Goal: Task Accomplishment & Management: Complete application form

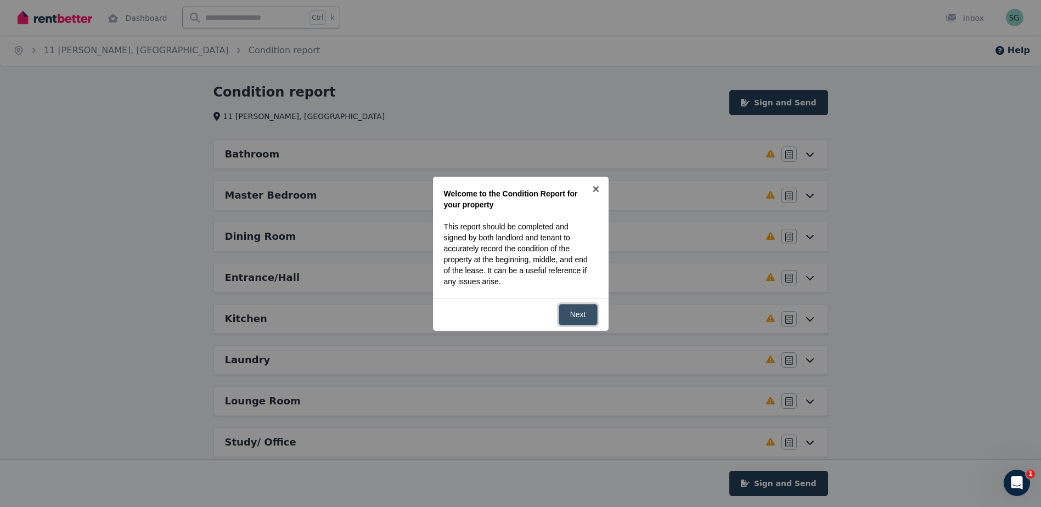
click at [584, 318] on link "Next" at bounding box center [577, 314] width 39 height 21
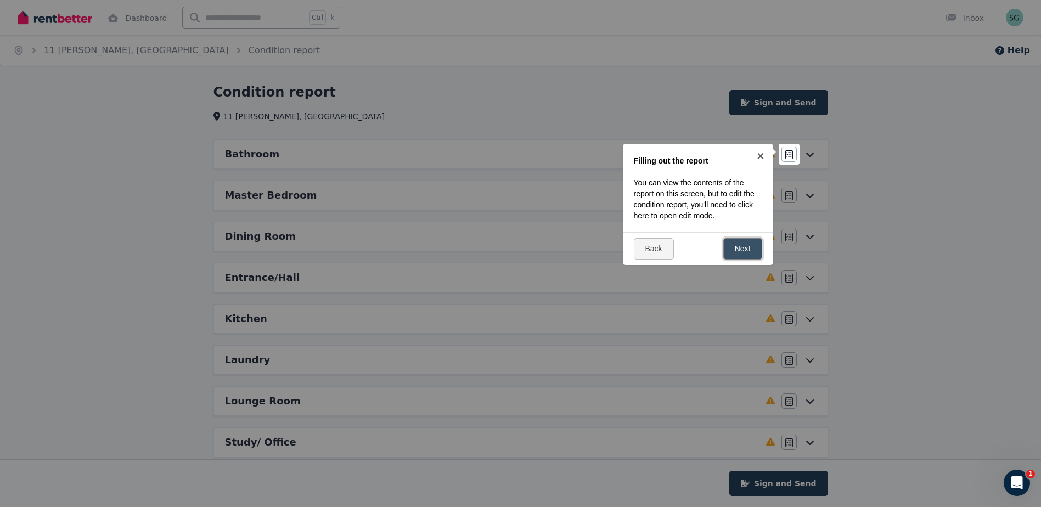
click at [746, 247] on link "Next" at bounding box center [742, 248] width 39 height 21
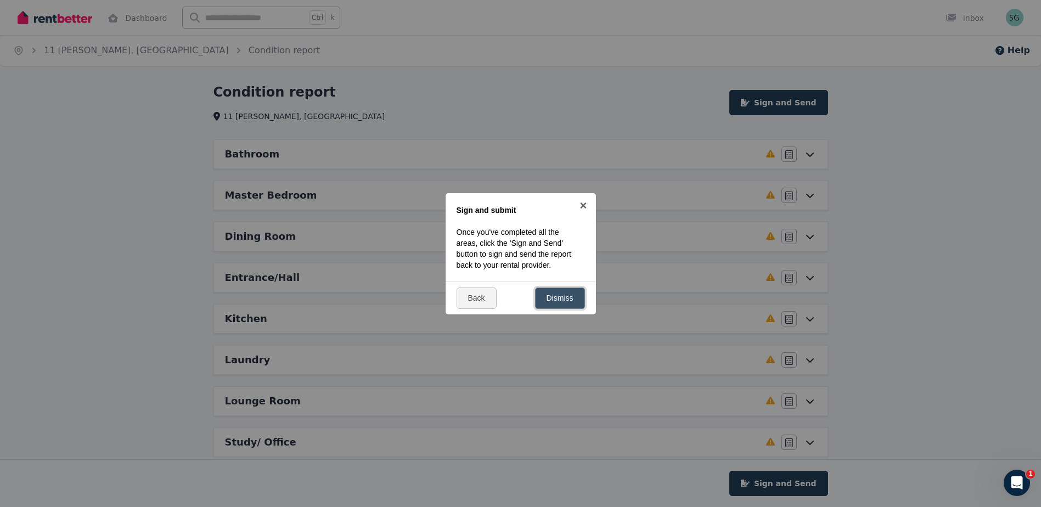
click at [562, 299] on link "Dismiss" at bounding box center [560, 297] width 50 height 21
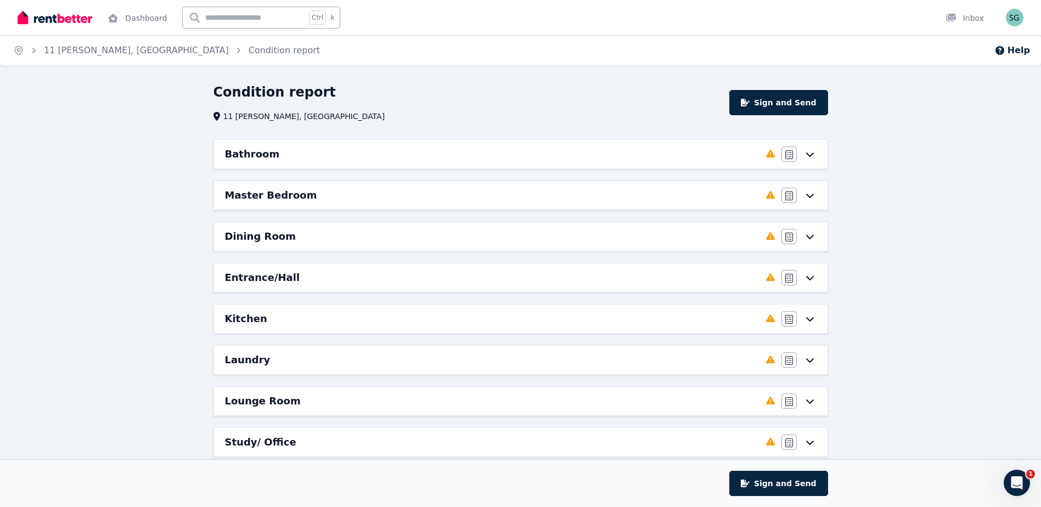
click at [814, 151] on icon at bounding box center [809, 154] width 13 height 9
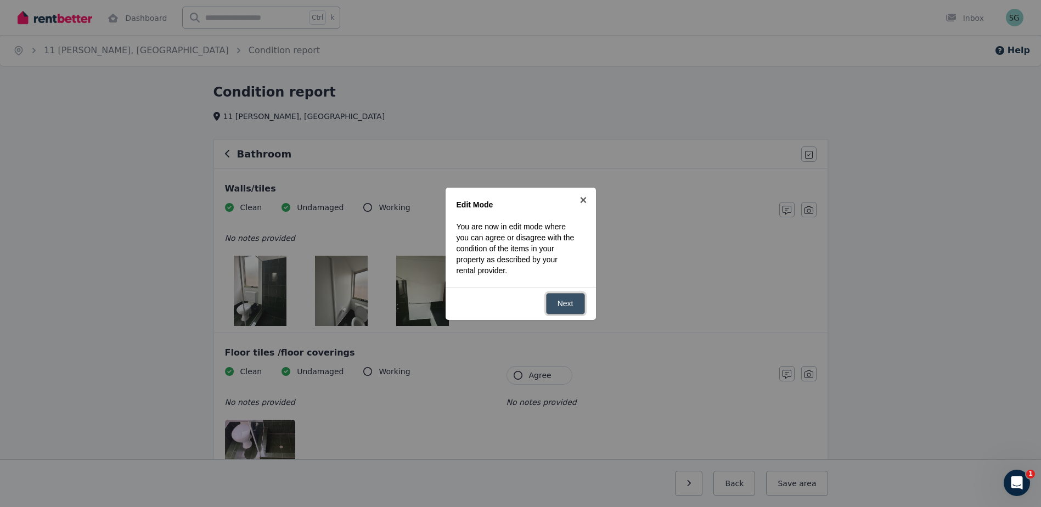
click at [573, 304] on link "Next" at bounding box center [565, 303] width 39 height 21
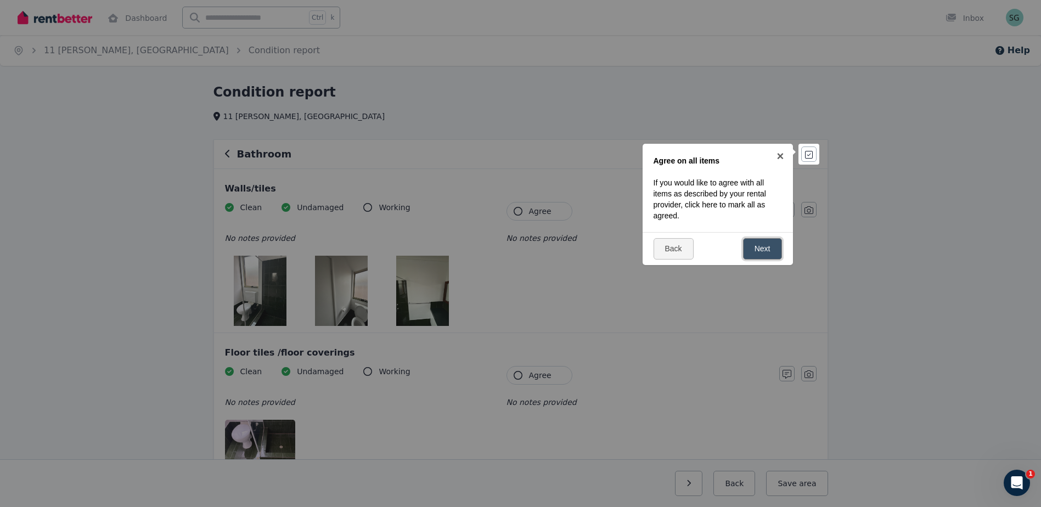
click at [772, 249] on link "Next" at bounding box center [762, 248] width 39 height 21
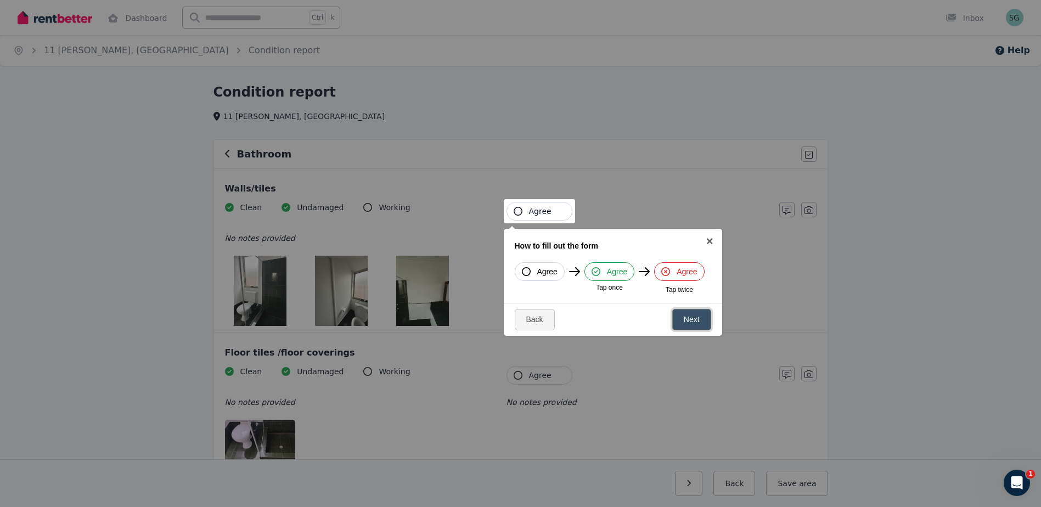
click at [691, 315] on link "Next" at bounding box center [691, 319] width 39 height 21
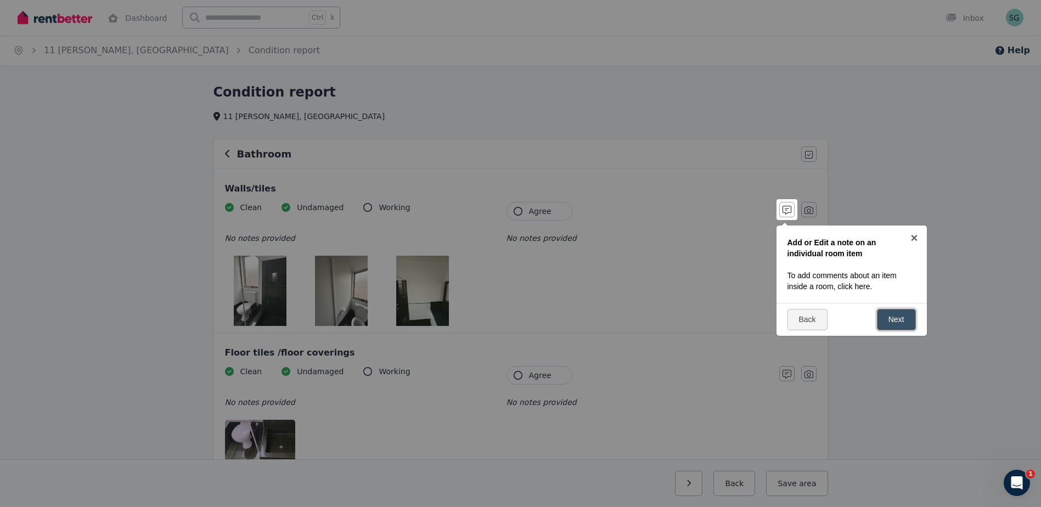
click at [901, 320] on link "Next" at bounding box center [896, 319] width 39 height 21
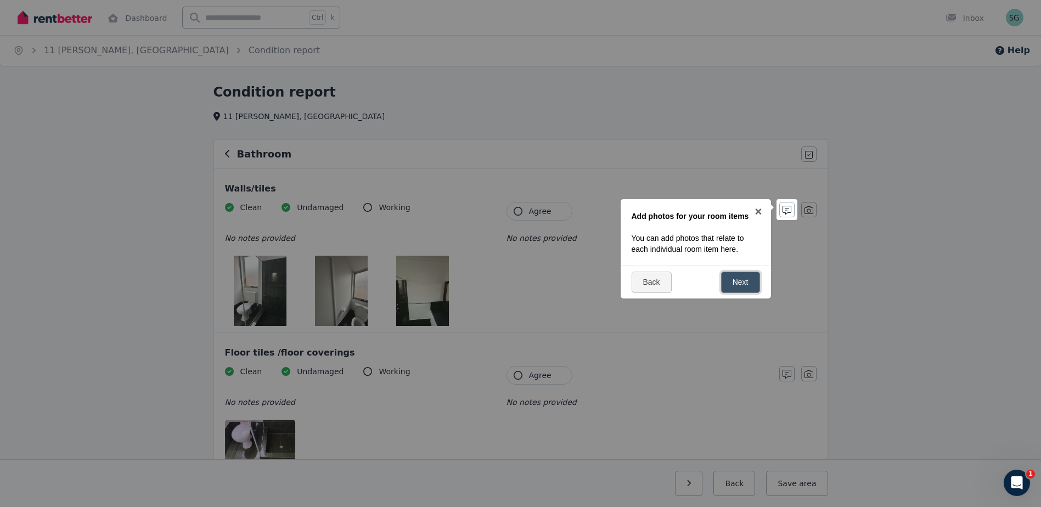
click at [736, 284] on link "Next" at bounding box center [740, 282] width 39 height 21
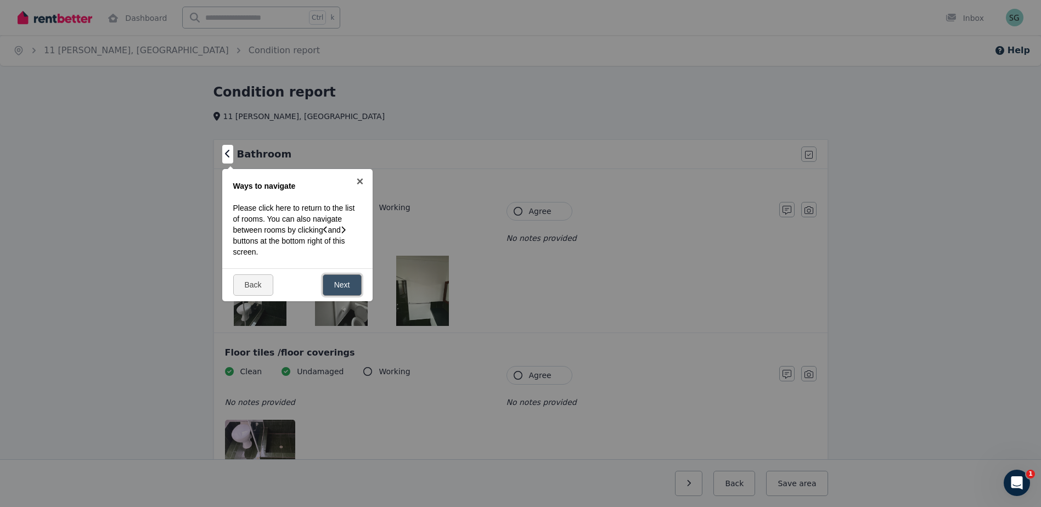
click at [343, 286] on link "Next" at bounding box center [342, 284] width 39 height 21
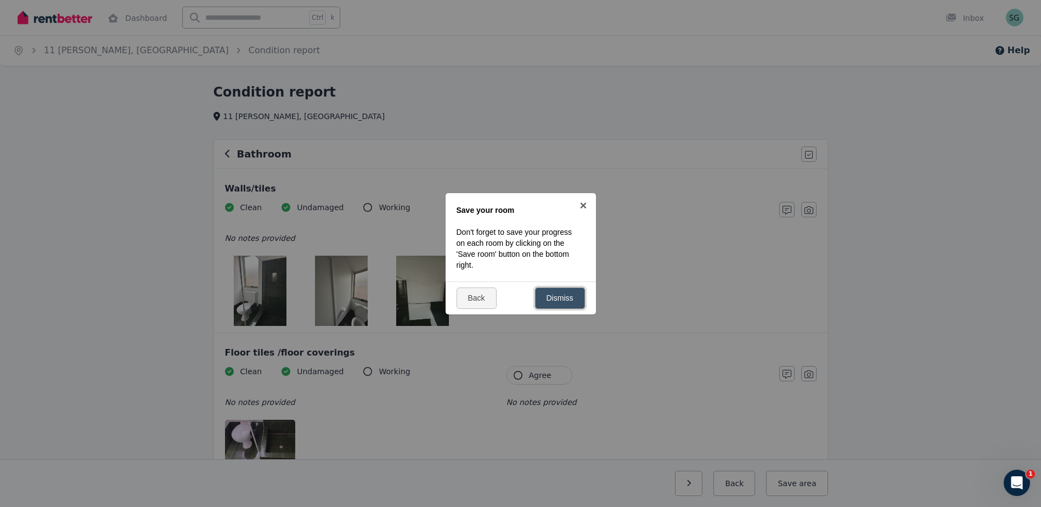
click at [571, 299] on link "Dismiss" at bounding box center [560, 297] width 50 height 21
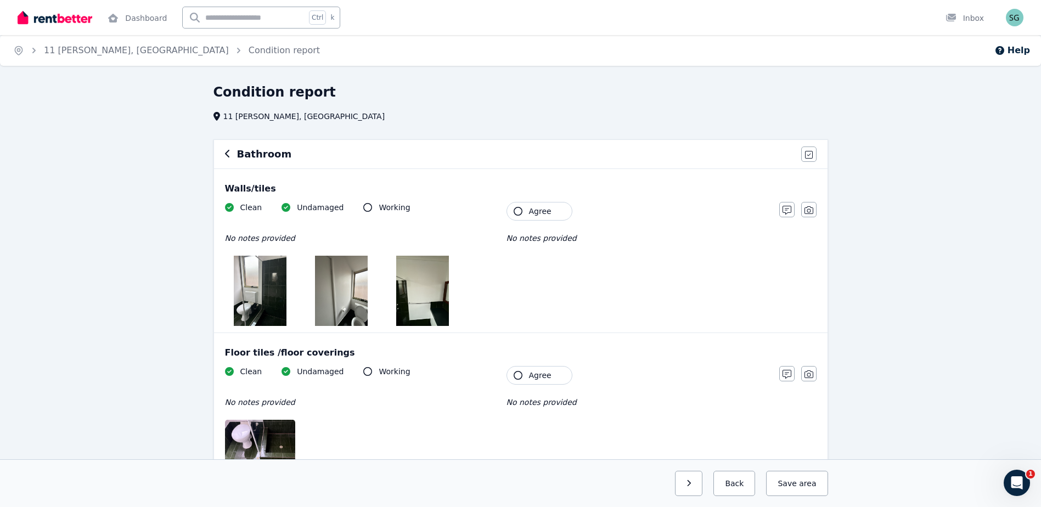
click at [267, 294] on img at bounding box center [260, 291] width 53 height 70
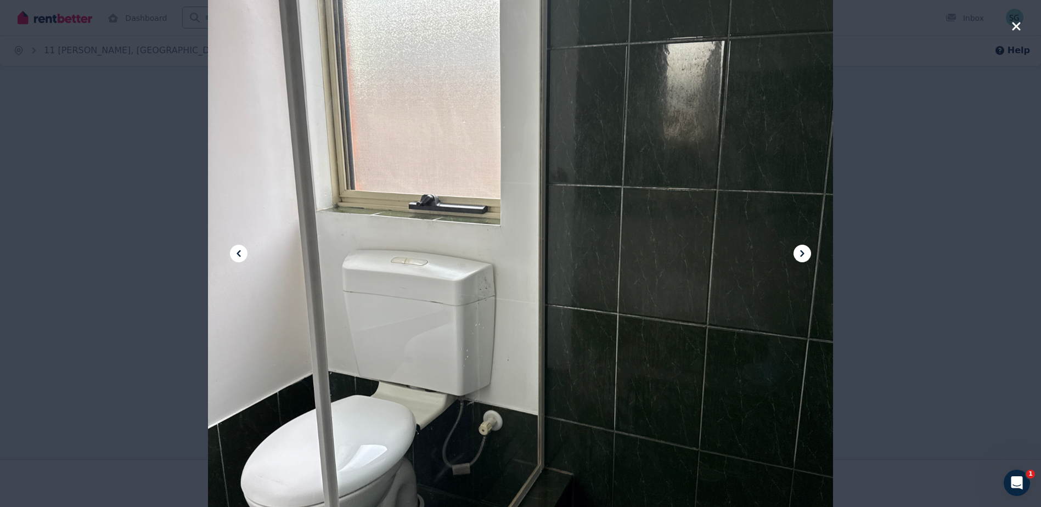
click at [808, 246] on div at bounding box center [520, 253] width 624 height 833
click at [802, 253] on icon at bounding box center [802, 253] width 4 height 7
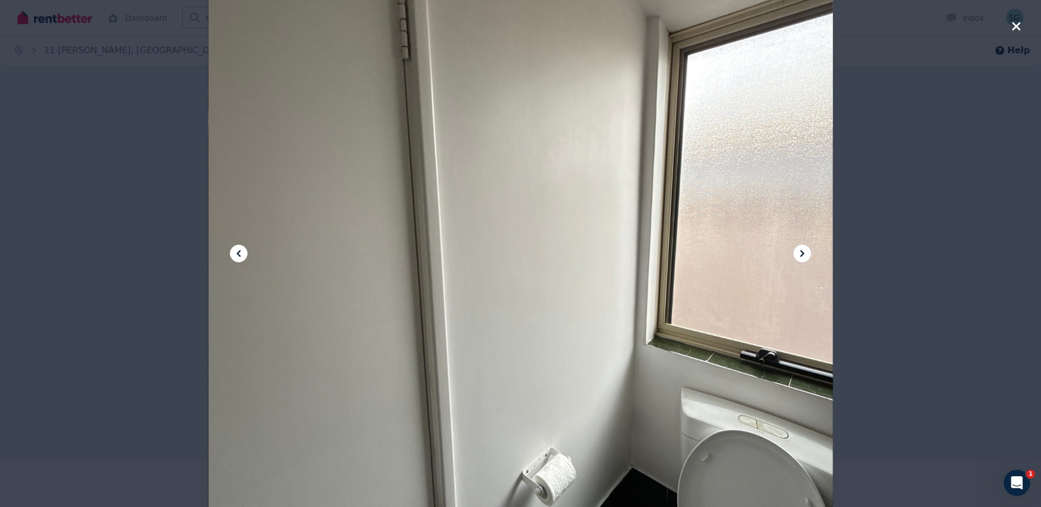
click at [802, 253] on icon at bounding box center [802, 253] width 4 height 7
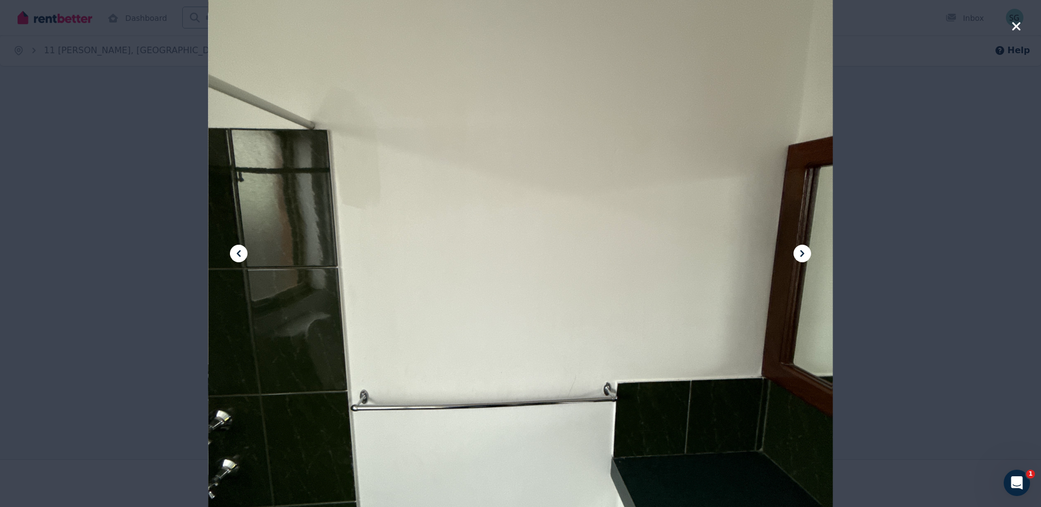
click at [1014, 23] on icon "button" at bounding box center [1016, 26] width 8 height 8
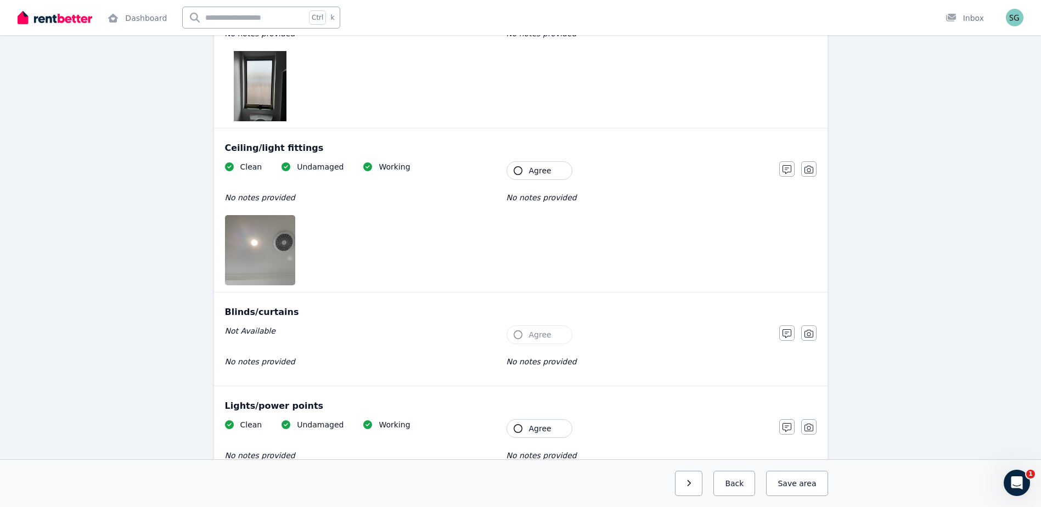
scroll to position [640, 0]
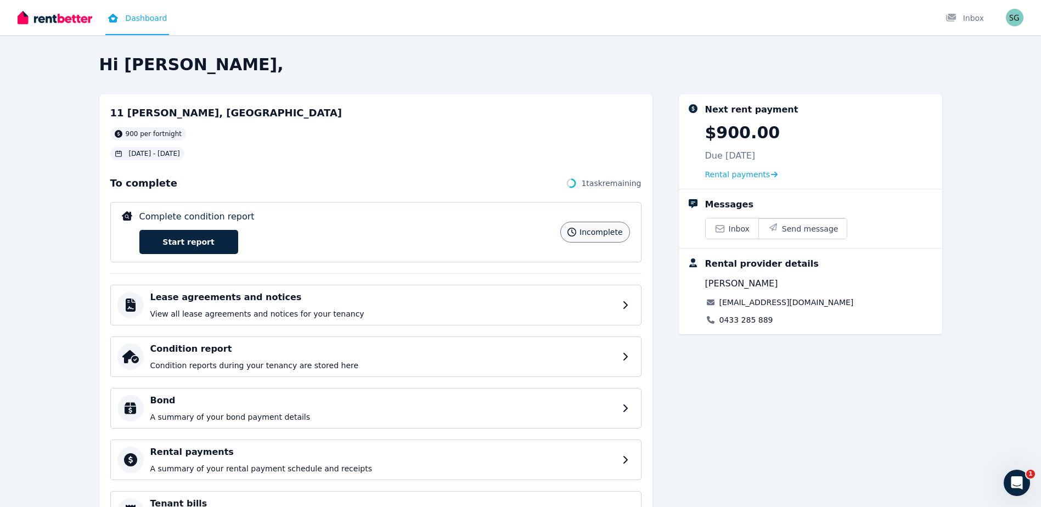
click at [407, 227] on div "Complete condition report incomplete Start report" at bounding box center [346, 232] width 415 height 44
click at [764, 420] on div "Next rent payment $900.00 Due 3 Sept 2025 Rental payments Messages Inbox Send m…" at bounding box center [810, 349] width 263 height 511
click at [212, 240] on link "Start report" at bounding box center [188, 242] width 99 height 24
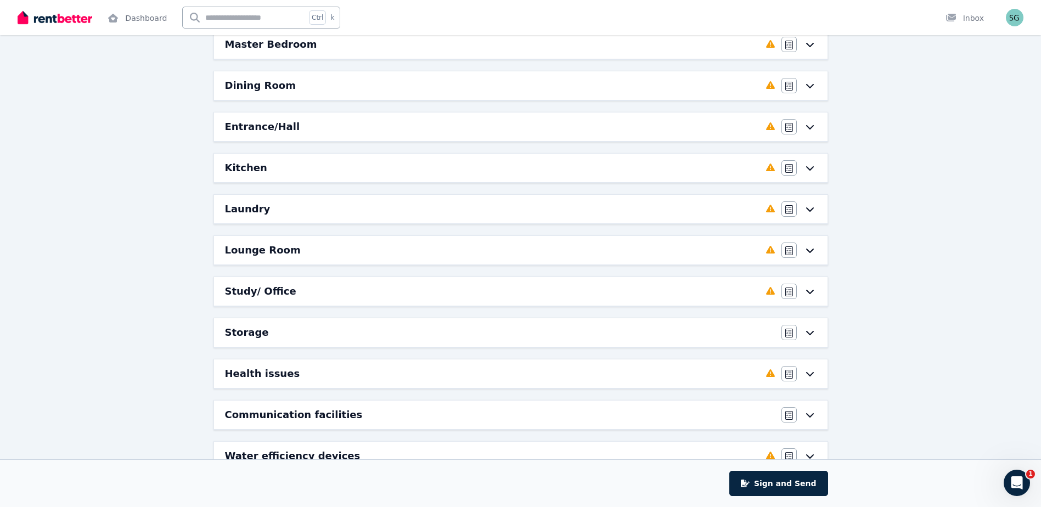
scroll to position [224, 0]
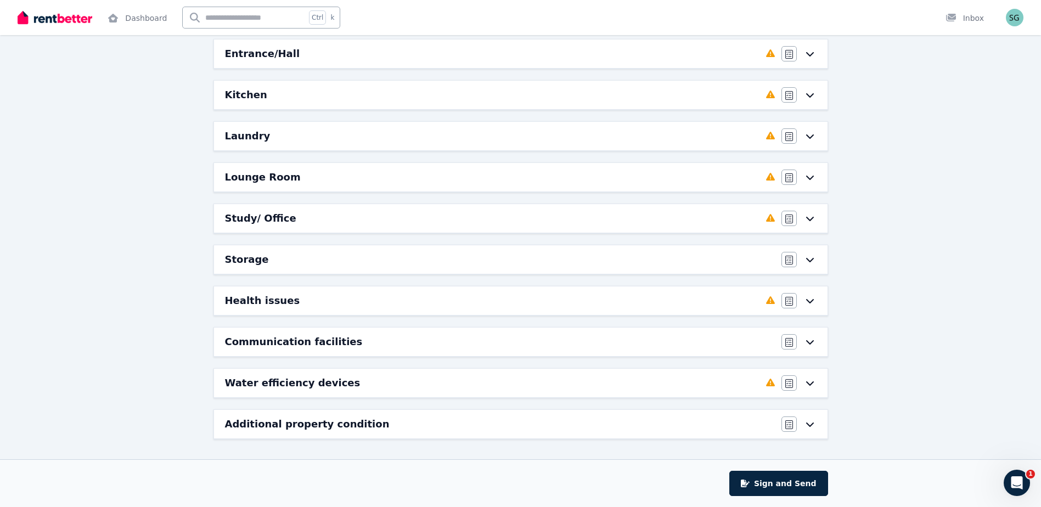
click at [398, 421] on div "Additional property condition" at bounding box center [500, 423] width 550 height 15
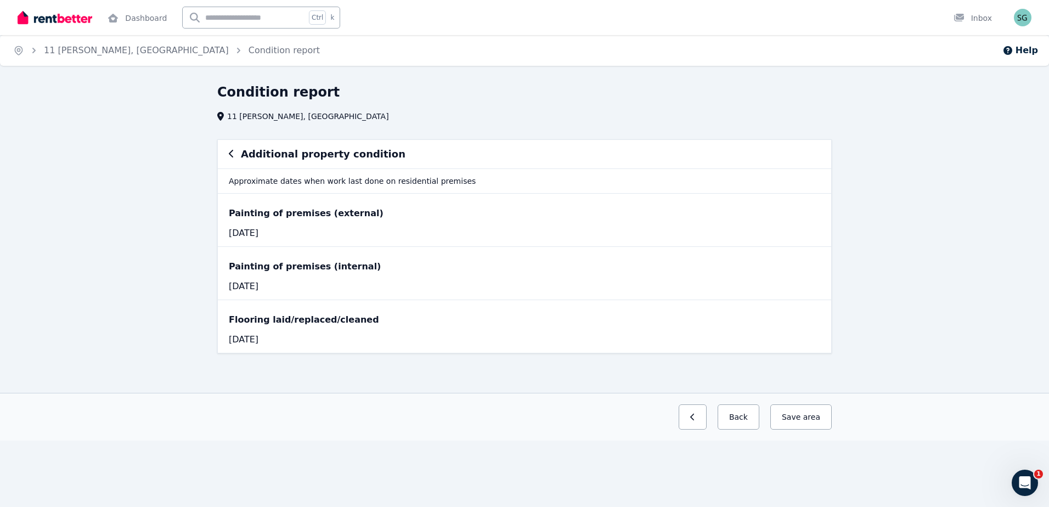
click at [230, 150] on icon "button" at bounding box center [231, 153] width 5 height 9
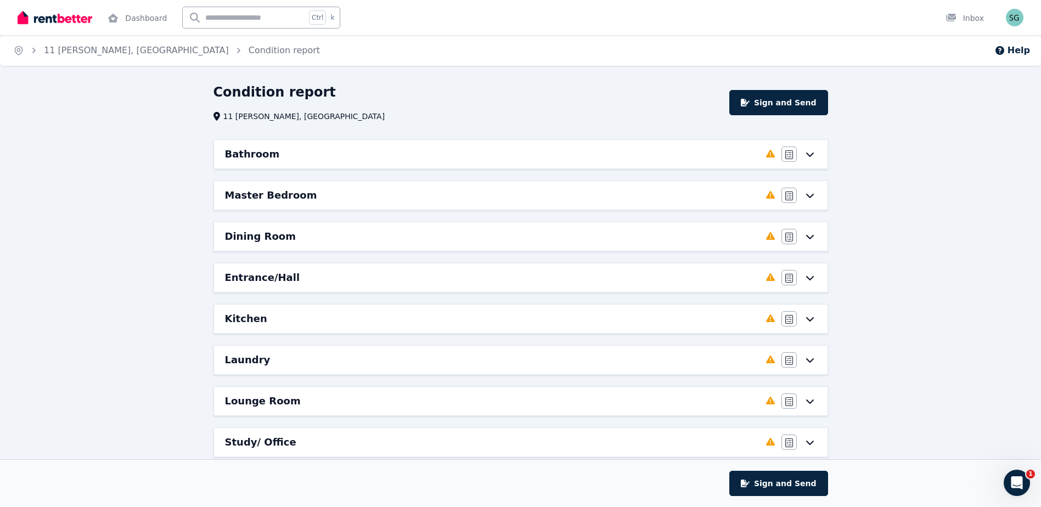
click at [310, 399] on div "Lounge Room" at bounding box center [492, 400] width 534 height 15
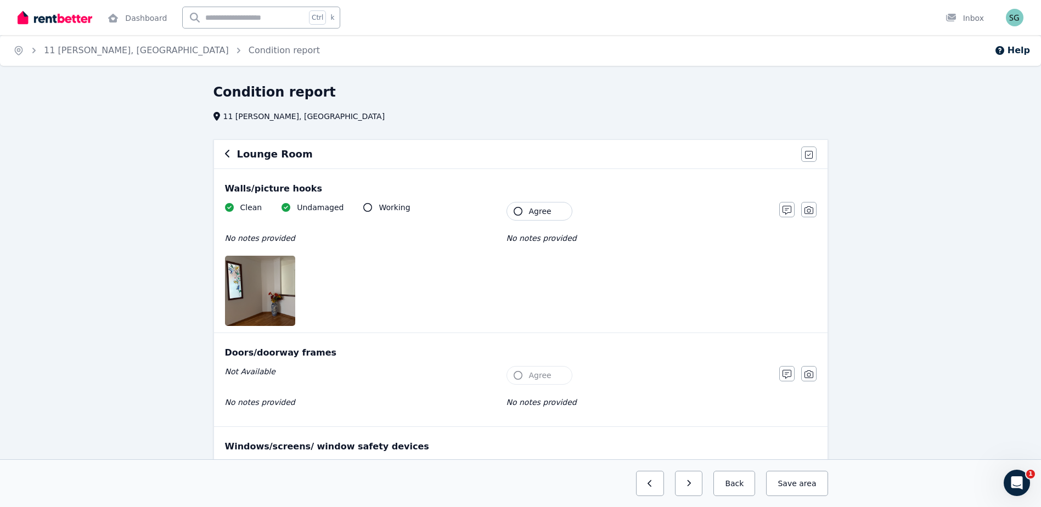
click at [275, 281] on img at bounding box center [272, 291] width 94 height 70
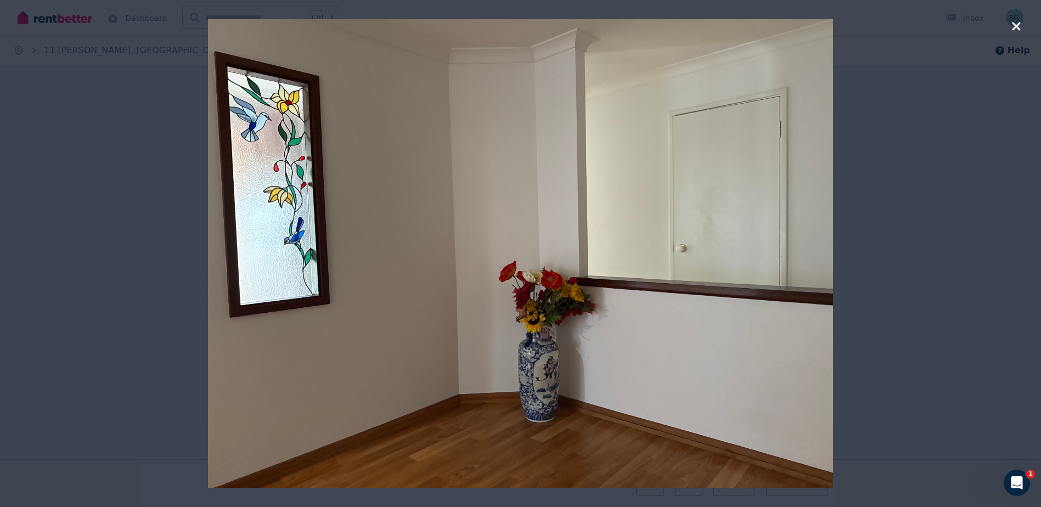
click at [1011, 22] on div at bounding box center [520, 253] width 1041 height 507
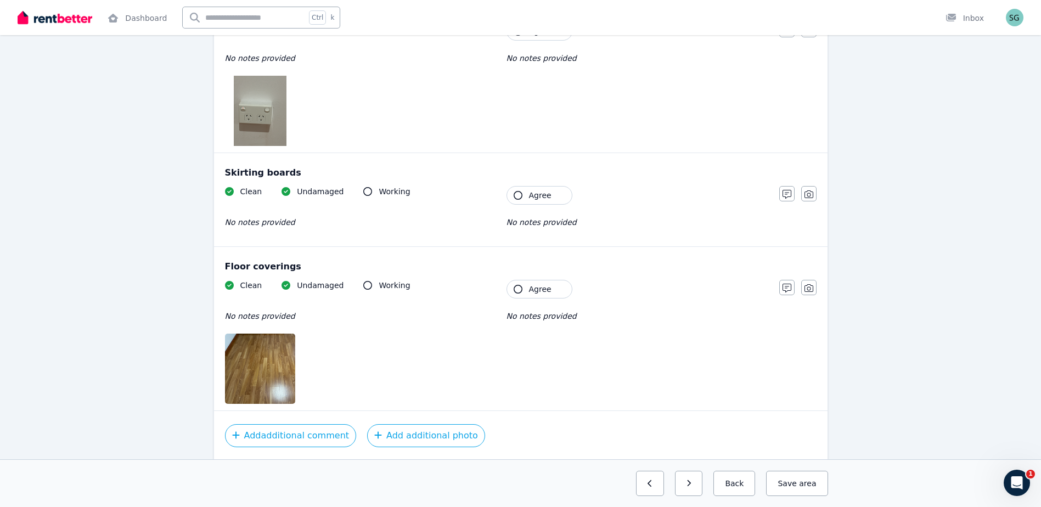
scroll to position [831, 0]
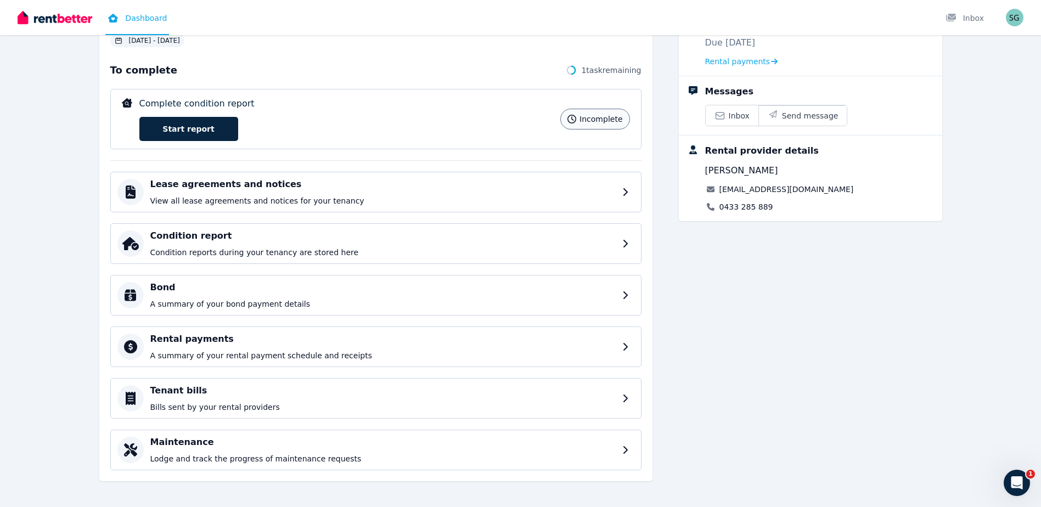
scroll to position [118, 0]
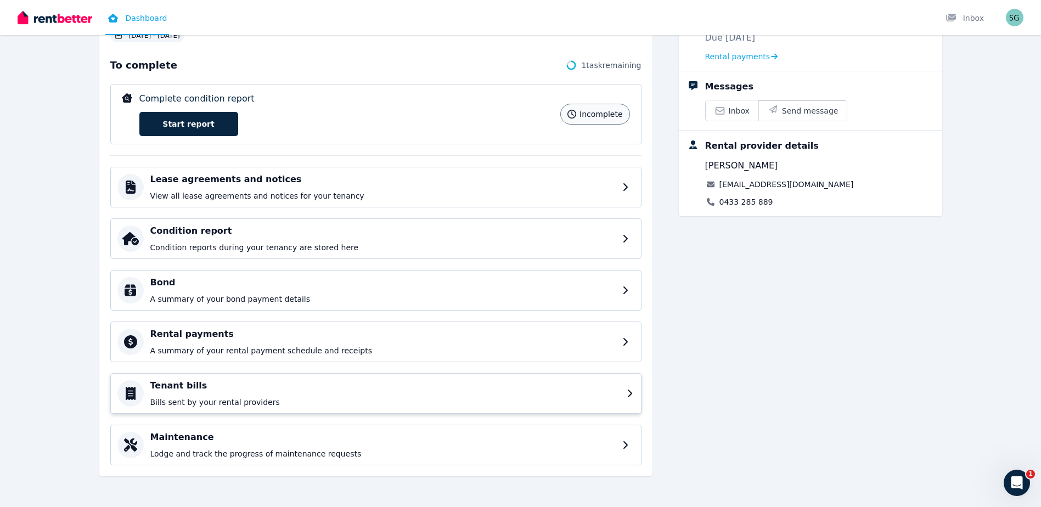
click at [571, 402] on p "Bills sent by your rental providers" at bounding box center [385, 402] width 470 height 11
